Goal: Find specific page/section: Find specific page/section

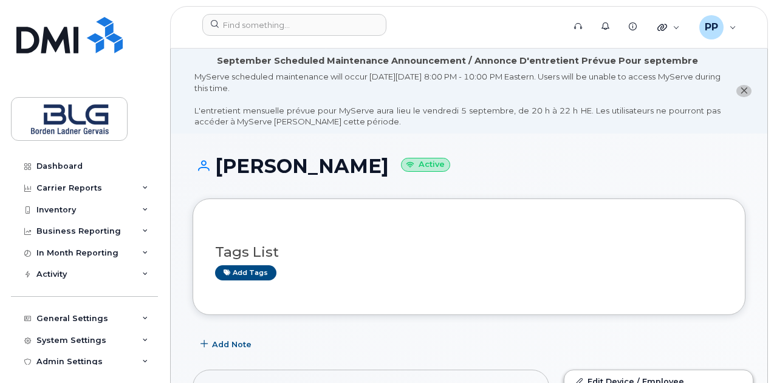
scroll to position [1154, 0]
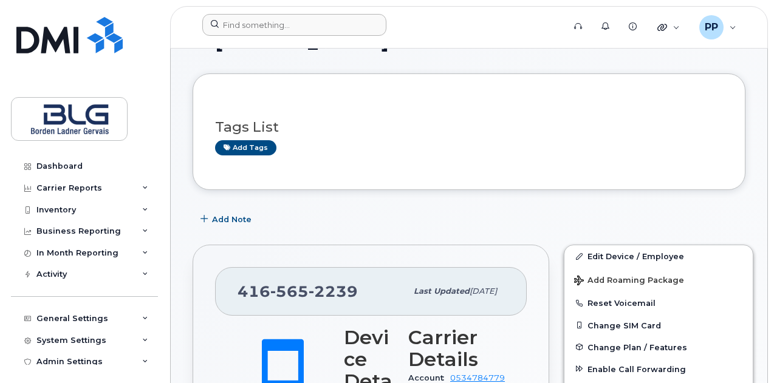
scroll to position [0, 0]
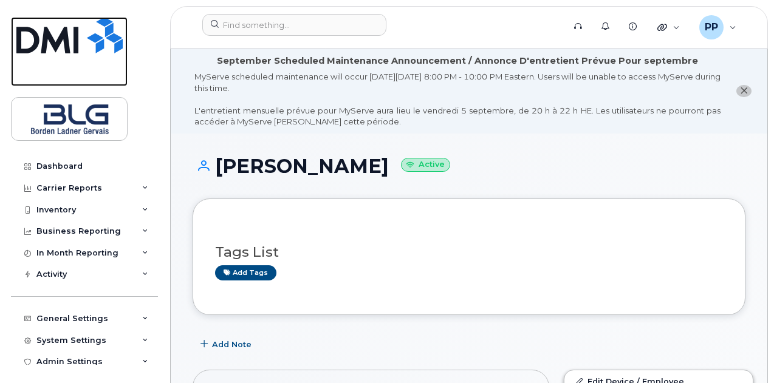
click at [96, 52] on img at bounding box center [69, 35] width 106 height 36
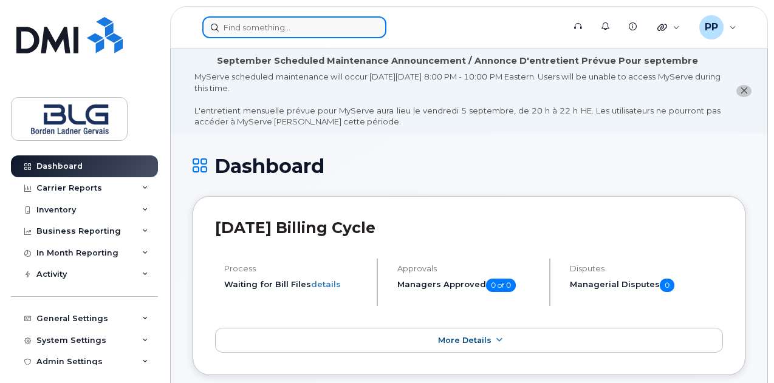
click at [296, 32] on input at bounding box center [294, 27] width 184 height 22
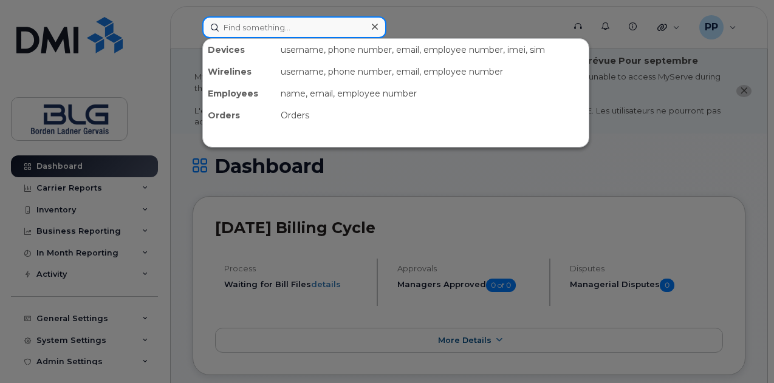
paste input "[PERSON_NAME]"
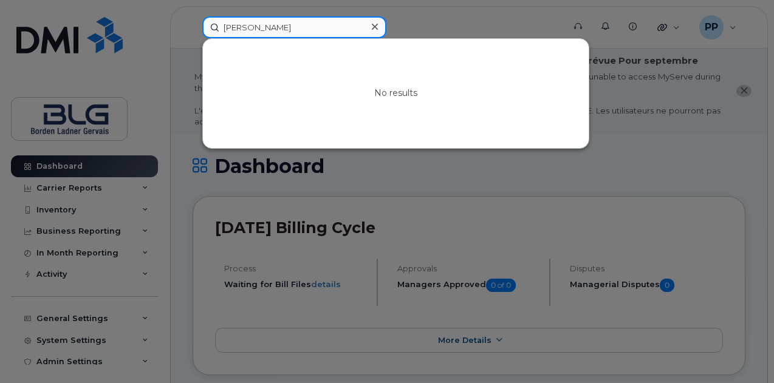
click at [287, 33] on input "[PERSON_NAME]" at bounding box center [294, 27] width 184 height 22
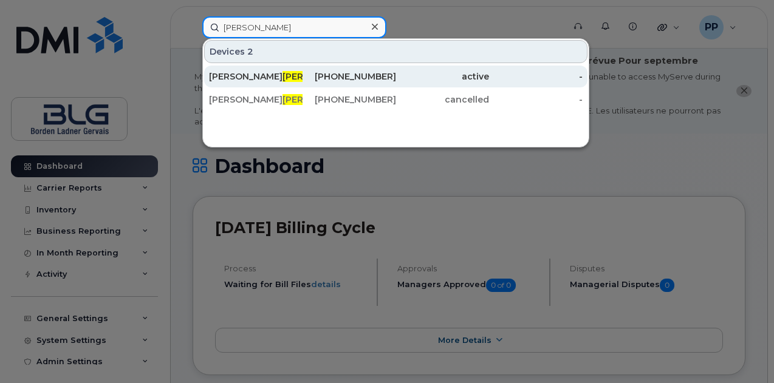
type input "[PERSON_NAME]"
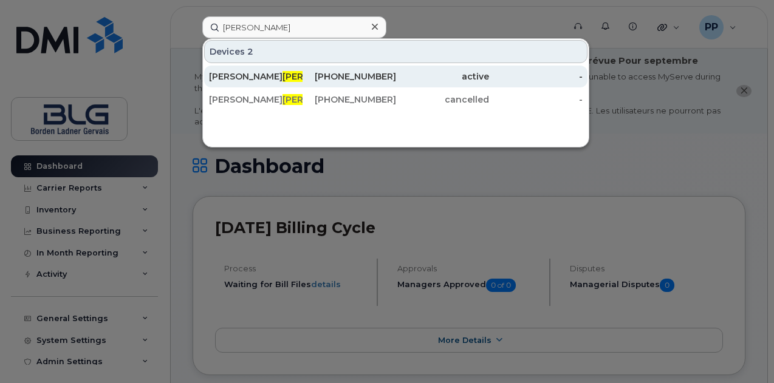
click at [282, 80] on span "Di Domenico" at bounding box center [318, 76] width 73 height 11
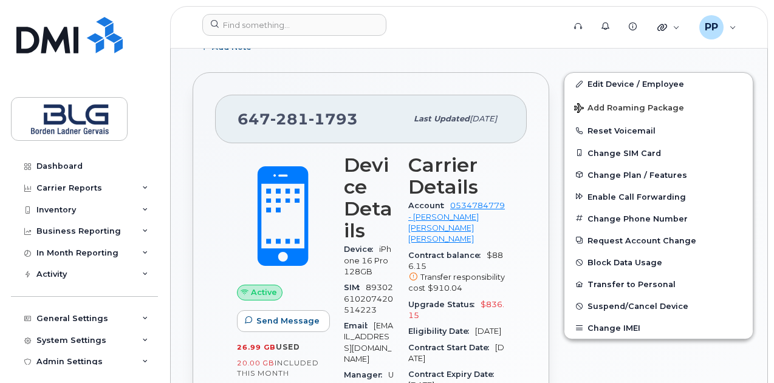
scroll to position [196, 0]
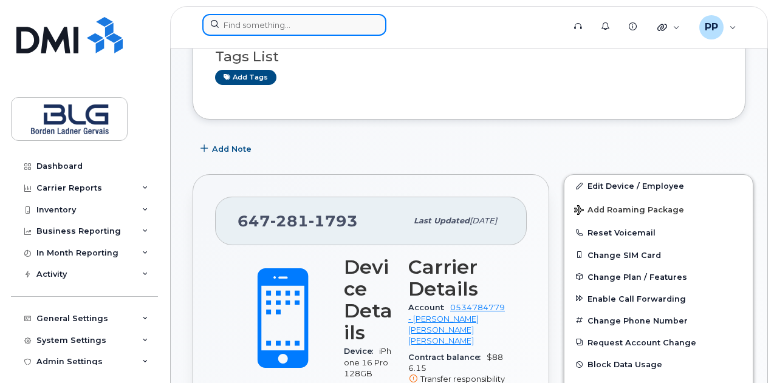
click at [345, 26] on input at bounding box center [294, 25] width 184 height 22
paste input "Dicaire, Daniel"
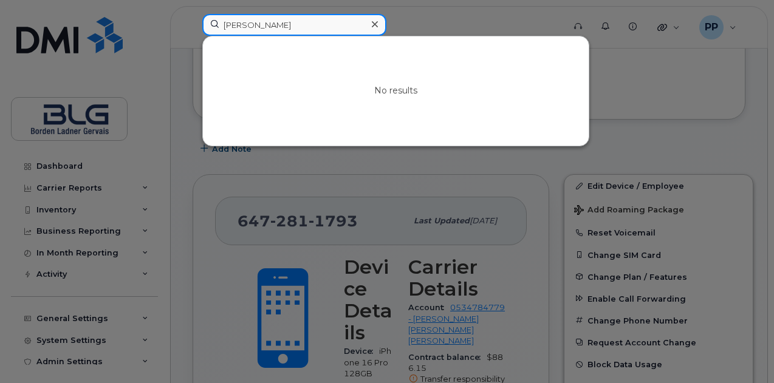
click at [288, 23] on input "Dicaire, Daniel" at bounding box center [294, 25] width 184 height 22
type input "Dicaire"
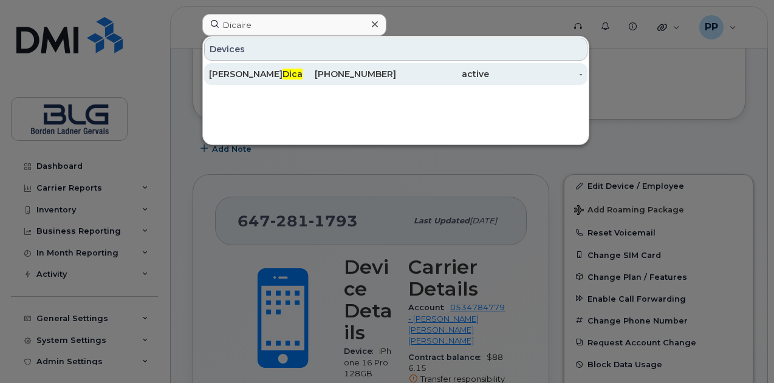
click at [306, 70] on div "514-248-2181" at bounding box center [349, 74] width 94 height 12
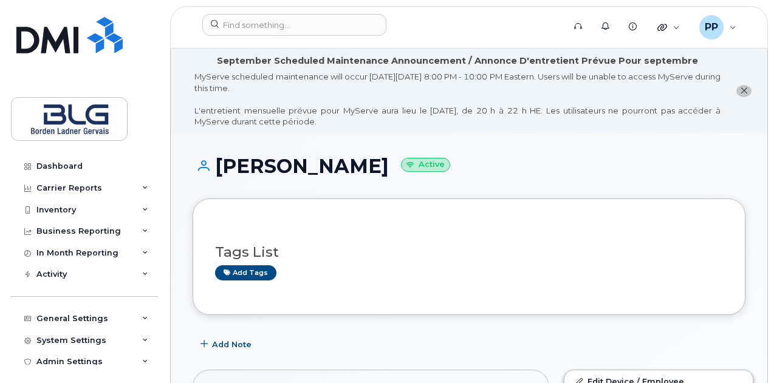
click at [313, 334] on div "Add Note" at bounding box center [469, 344] width 553 height 22
